Goal: Task Accomplishment & Management: Use online tool/utility

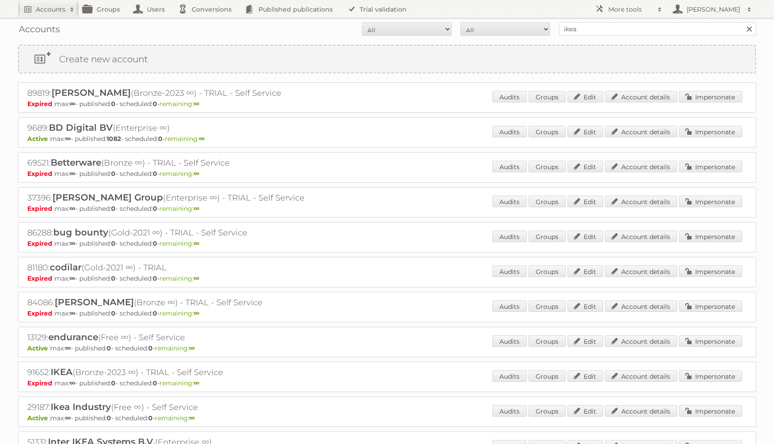
click at [753, 32] on link at bounding box center [748, 28] width 13 height 13
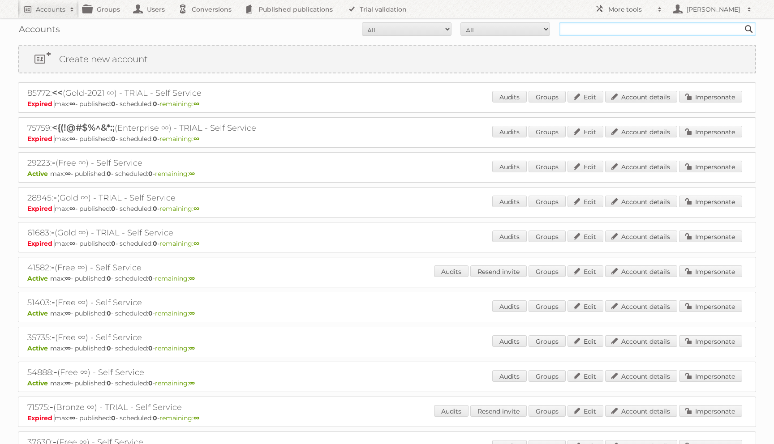
click at [571, 28] on input "text" at bounding box center [657, 28] width 197 height 13
type input "chatovich"
click at [742, 22] on input "Search" at bounding box center [748, 28] width 13 height 13
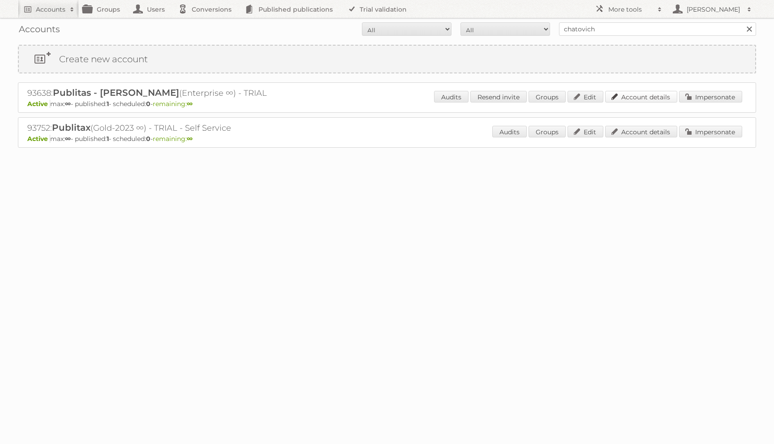
click at [633, 94] on link "Account details" at bounding box center [641, 97] width 72 height 12
click at [554, 134] on link "Groups" at bounding box center [546, 132] width 37 height 12
click at [616, 132] on link "Account details" at bounding box center [641, 132] width 72 height 12
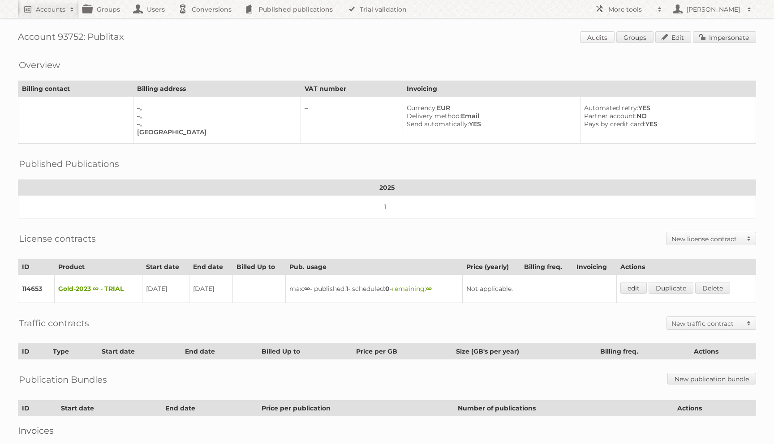
click at [600, 38] on link "Audits" at bounding box center [597, 37] width 34 height 12
click at [671, 35] on link "Edit" at bounding box center [673, 37] width 36 height 12
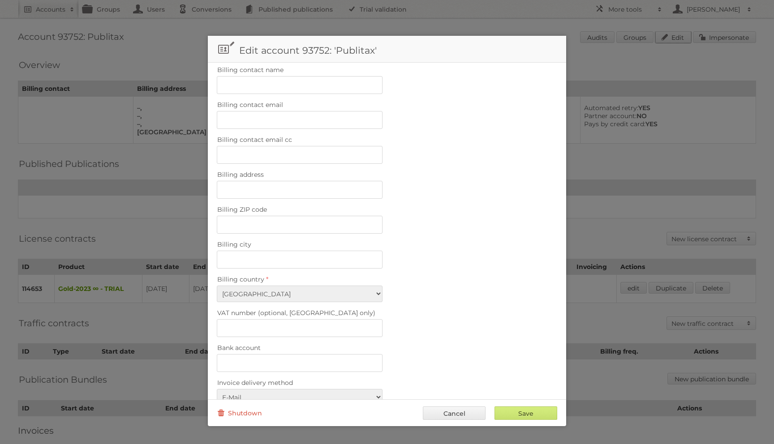
scroll to position [269, 0]
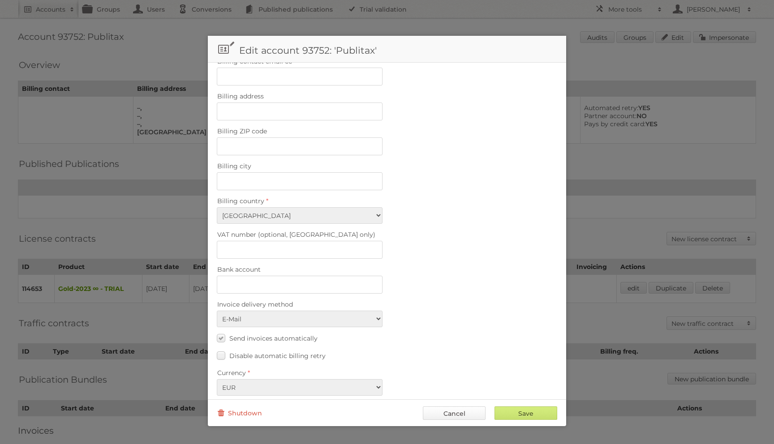
click at [431, 411] on link "Cancel" at bounding box center [454, 413] width 63 height 13
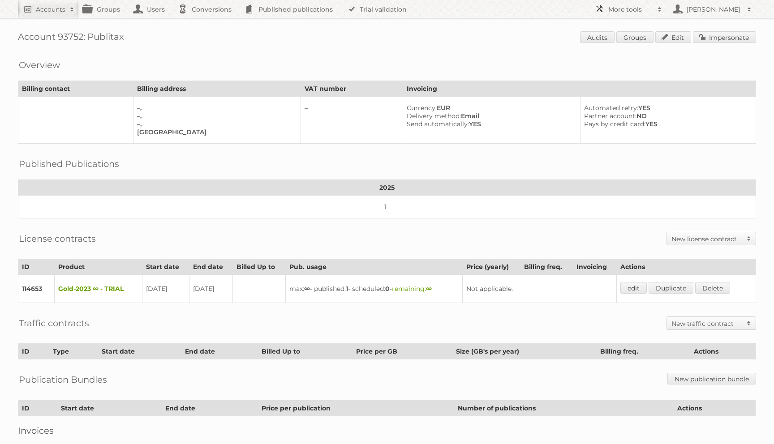
click at [613, 13] on h2 "More tools" at bounding box center [630, 9] width 45 height 9
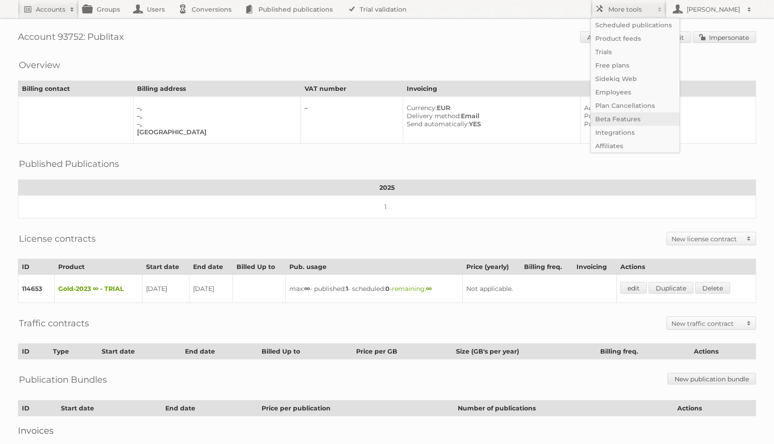
click at [622, 118] on link "Beta Features" at bounding box center [635, 118] width 89 height 13
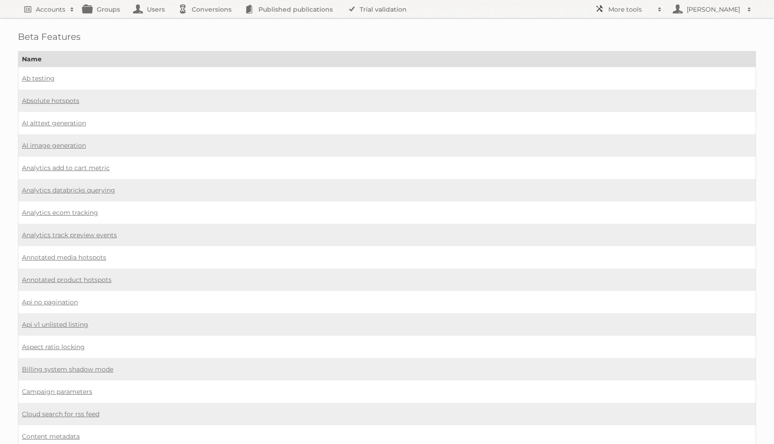
click at [658, 9] on span at bounding box center [659, 9] width 13 height 9
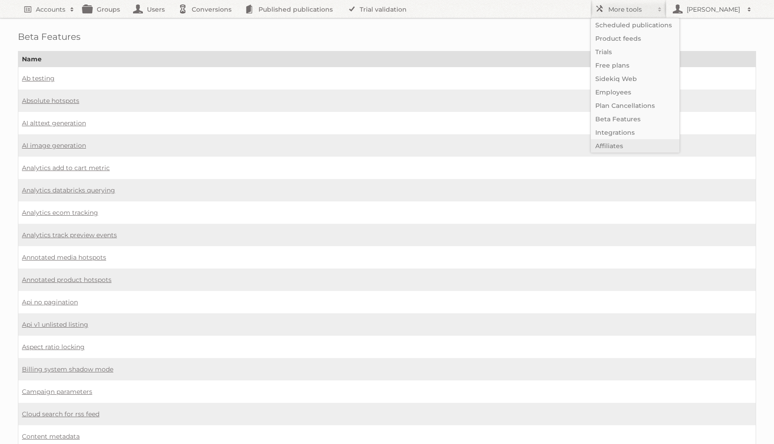
click at [607, 149] on link "Affiliates" at bounding box center [635, 145] width 89 height 13
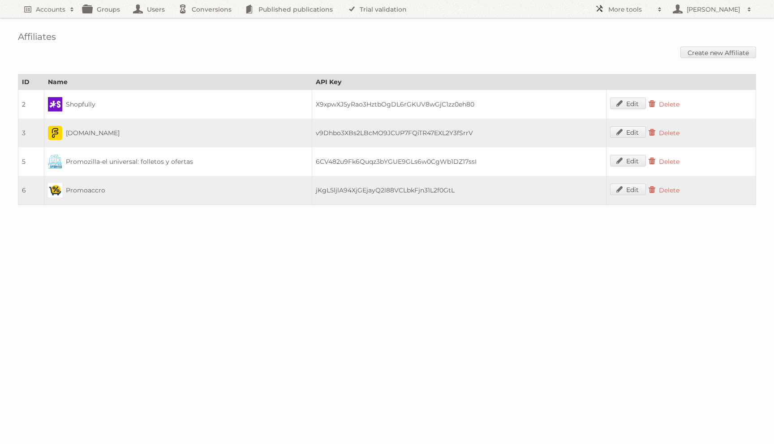
click at [658, 12] on span at bounding box center [659, 9] width 13 height 9
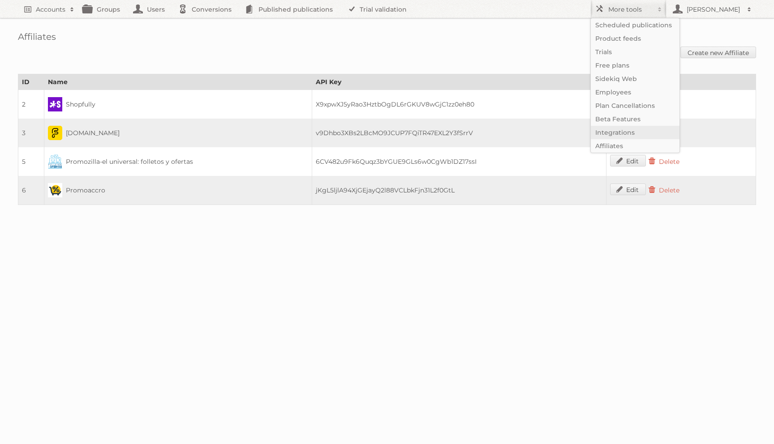
click at [626, 130] on link "Integrations" at bounding box center [635, 132] width 89 height 13
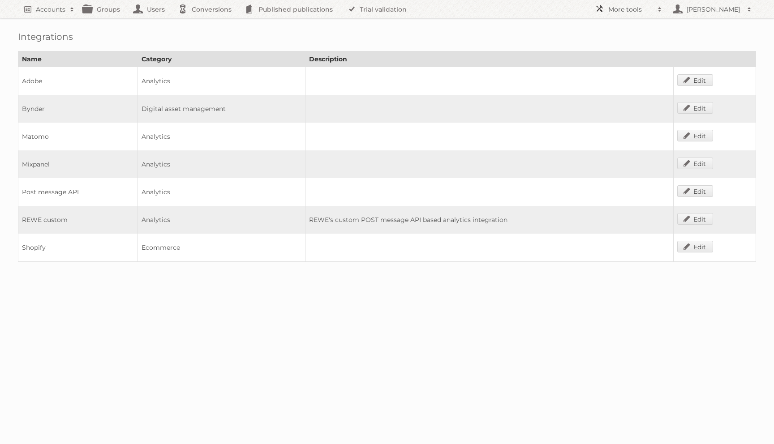
click at [662, 13] on span at bounding box center [659, 9] width 13 height 9
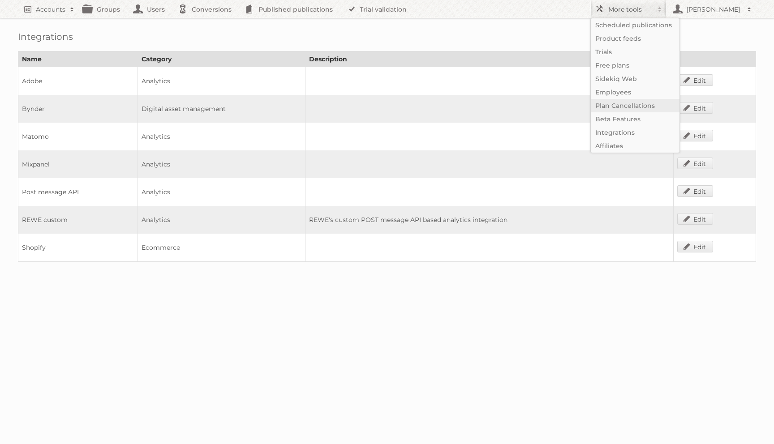
click at [632, 103] on link "Plan Cancellations" at bounding box center [635, 105] width 89 height 13
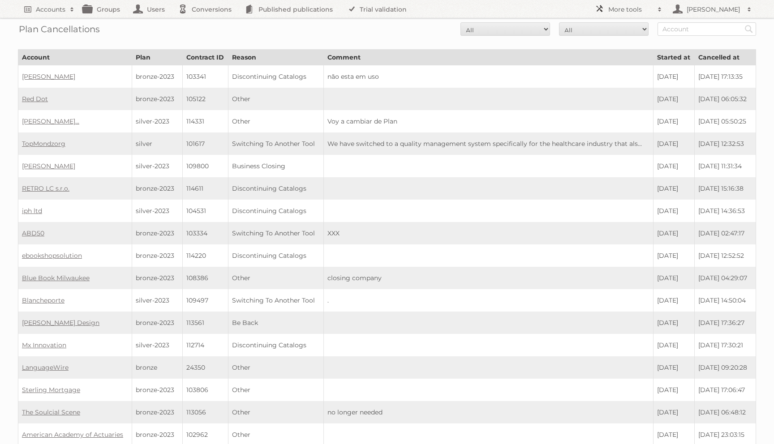
click at [656, 5] on span at bounding box center [659, 9] width 13 height 9
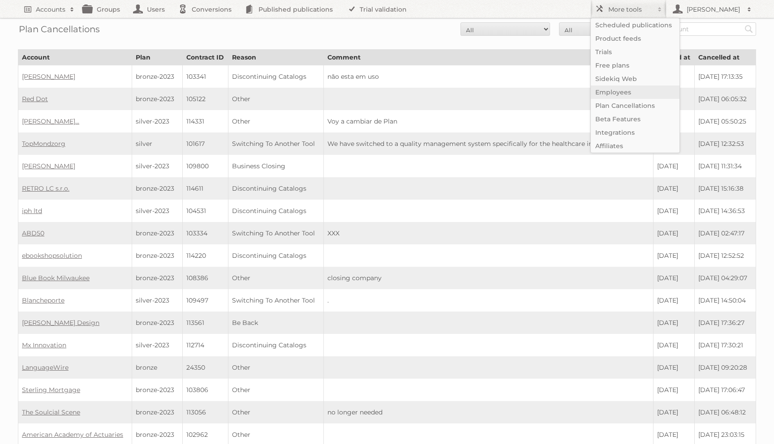
click at [632, 96] on link "Employees" at bounding box center [635, 92] width 89 height 13
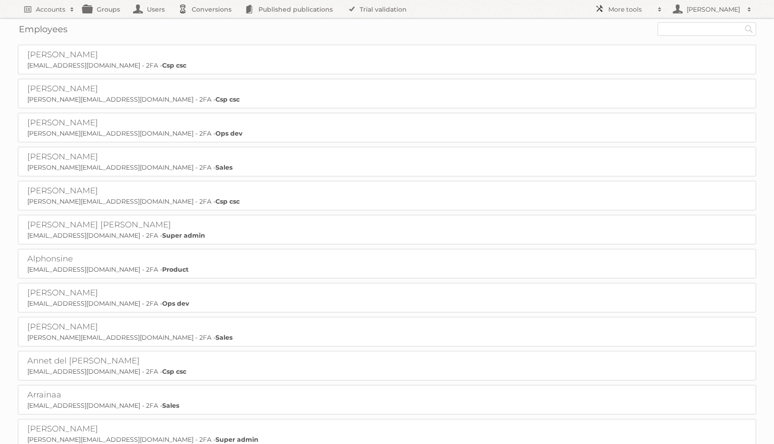
click at [654, 10] on span at bounding box center [659, 9] width 13 height 9
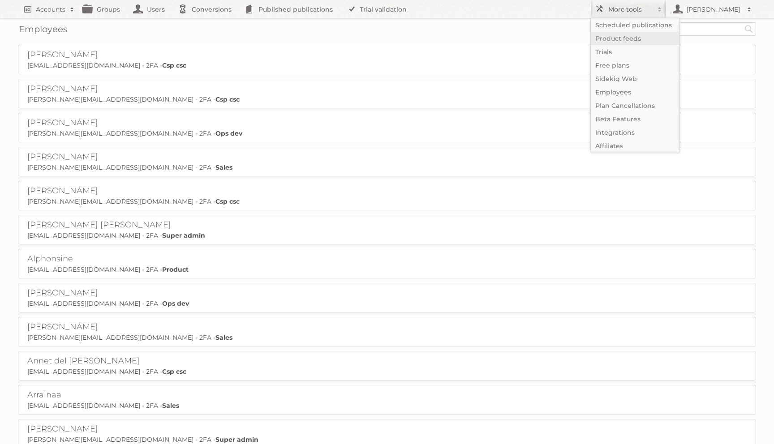
click at [633, 37] on link "Product feeds" at bounding box center [635, 38] width 89 height 13
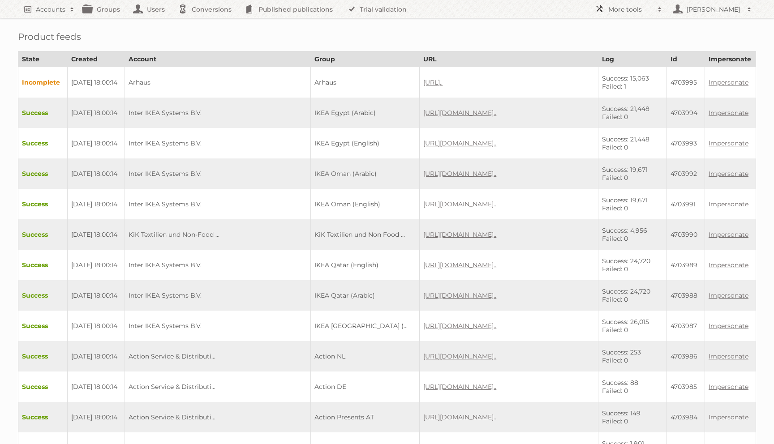
click at [658, 9] on span at bounding box center [659, 9] width 13 height 9
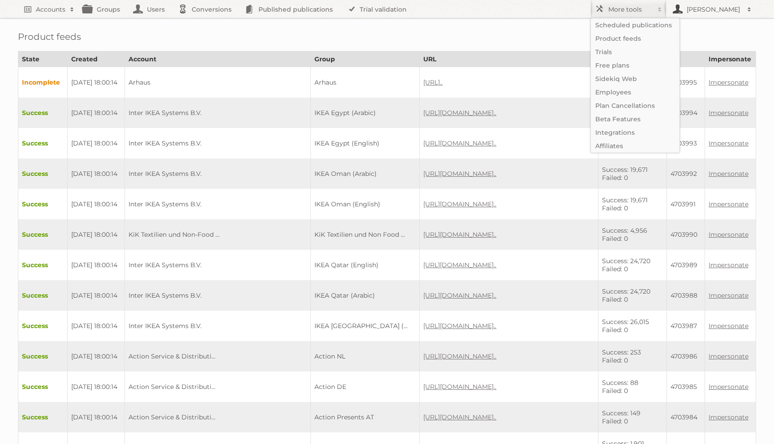
click at [748, 11] on span at bounding box center [748, 9] width 13 height 9
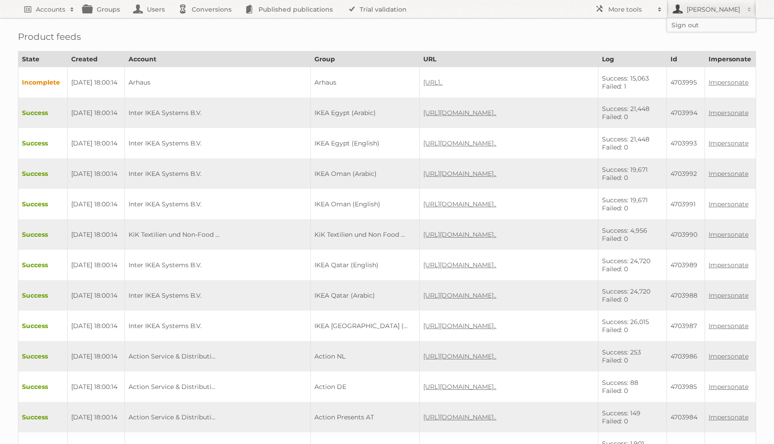
click at [633, 32] on h1 "Product feeds" at bounding box center [387, 36] width 738 height 11
click at [73, 11] on span at bounding box center [71, 9] width 13 height 9
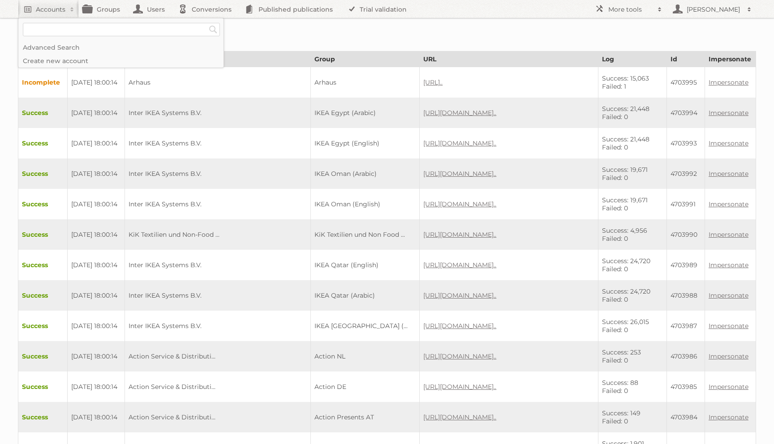
click at [258, 32] on h1 "Product feeds" at bounding box center [387, 36] width 738 height 11
click at [151, 10] on link "Users" at bounding box center [151, 9] width 45 height 18
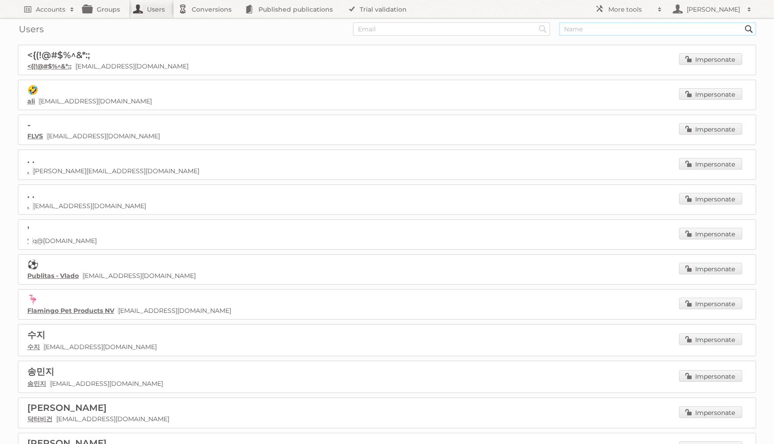
click at [592, 29] on input "text" at bounding box center [657, 28] width 197 height 13
type input "chatovich"
click at [536, 22] on input "Search" at bounding box center [542, 28] width 13 height 13
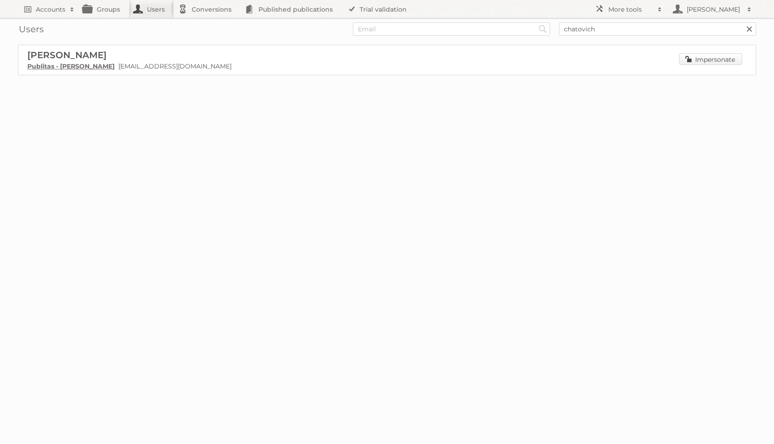
click at [707, 60] on link "Impersonate" at bounding box center [710, 59] width 63 height 12
click at [592, 126] on div at bounding box center [387, 129] width 774 height 18
click at [48, 12] on h2 "Accounts" at bounding box center [51, 9] width 30 height 9
click at [49, 11] on h2 "Accounts" at bounding box center [51, 9] width 30 height 9
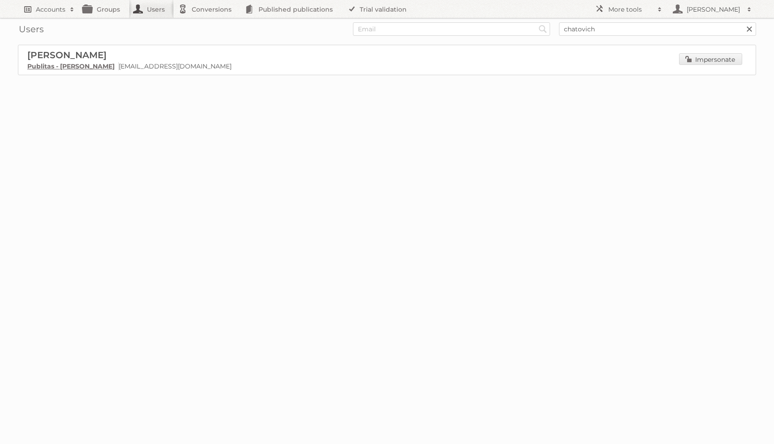
click at [49, 11] on h2 "Accounts" at bounding box center [51, 9] width 30 height 9
click at [189, 110] on div "Loading" at bounding box center [387, 93] width 738 height 36
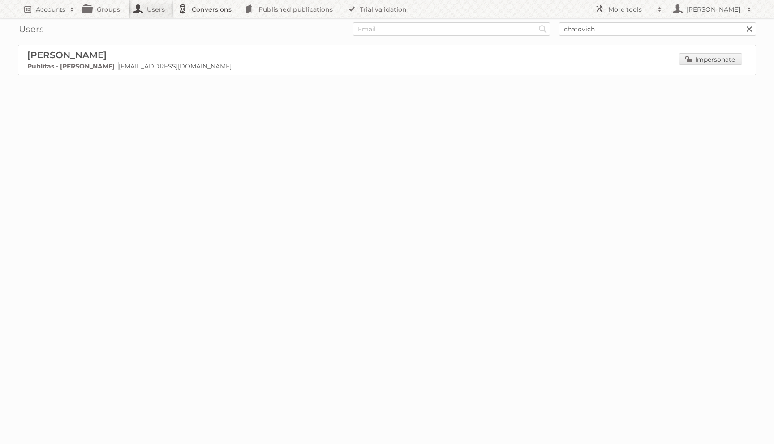
click at [219, 8] on link "Conversions" at bounding box center [207, 9] width 67 height 18
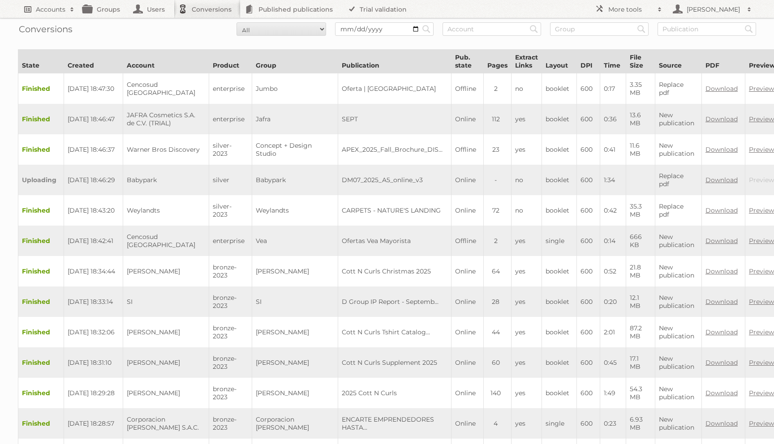
click at [72, 11] on span at bounding box center [71, 9] width 13 height 9
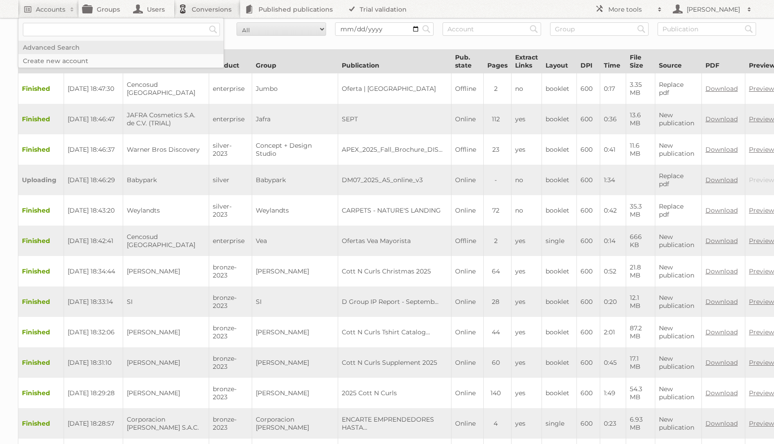
click at [58, 49] on link "Advanced Search" at bounding box center [120, 47] width 205 height 13
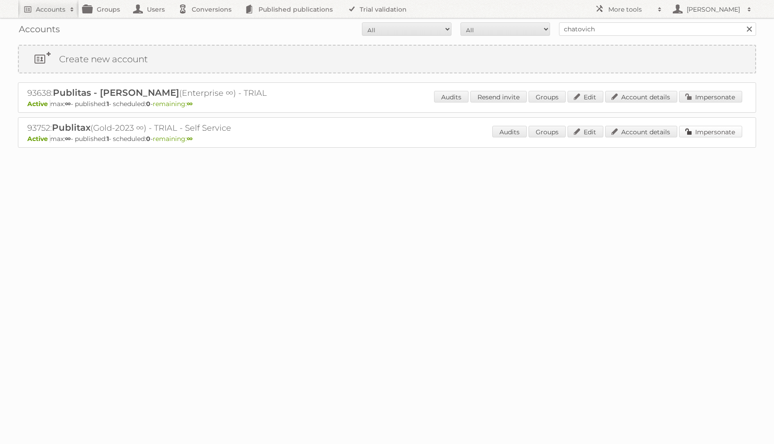
click at [720, 129] on link "Impersonate" at bounding box center [710, 132] width 63 height 12
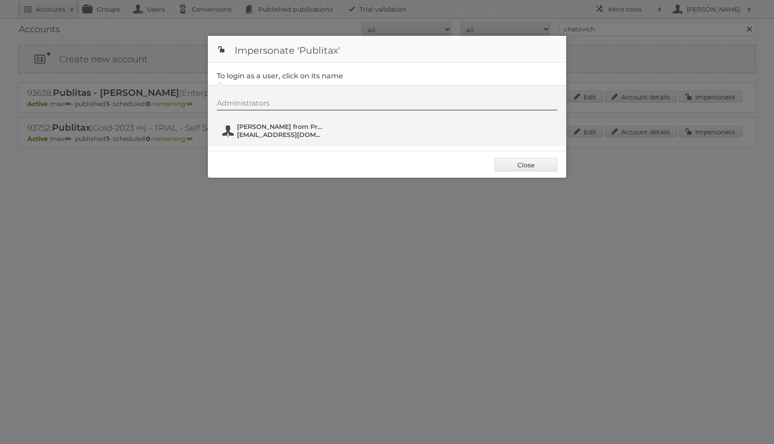
click at [313, 133] on span "[EMAIL_ADDRESS][DOMAIN_NAME]" at bounding box center [280, 135] width 87 height 8
